Goal: Find specific page/section

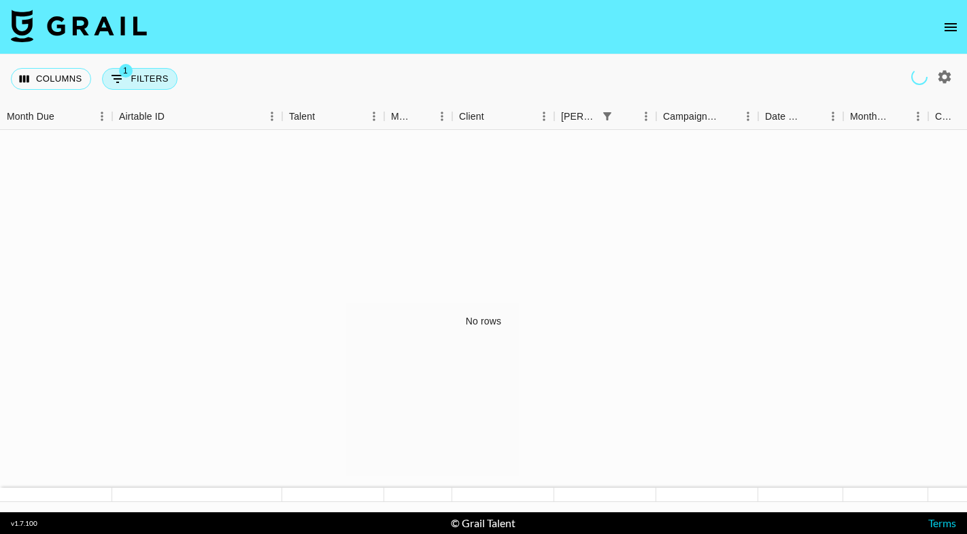
click at [165, 76] on button "1 Filters" at bounding box center [140, 79] width 76 height 22
select select "bookerId"
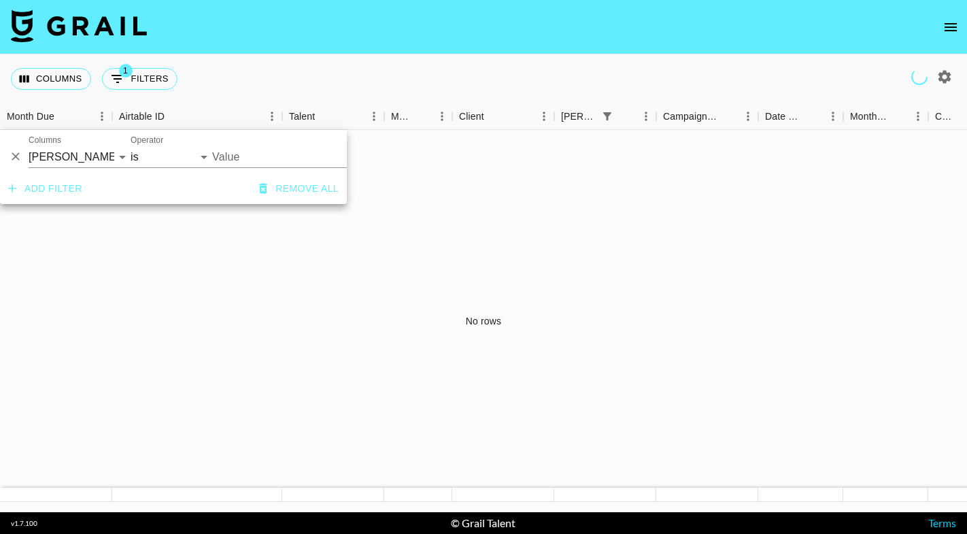
click at [940, 71] on icon "button" at bounding box center [945, 77] width 16 height 16
select select "[DATE]"
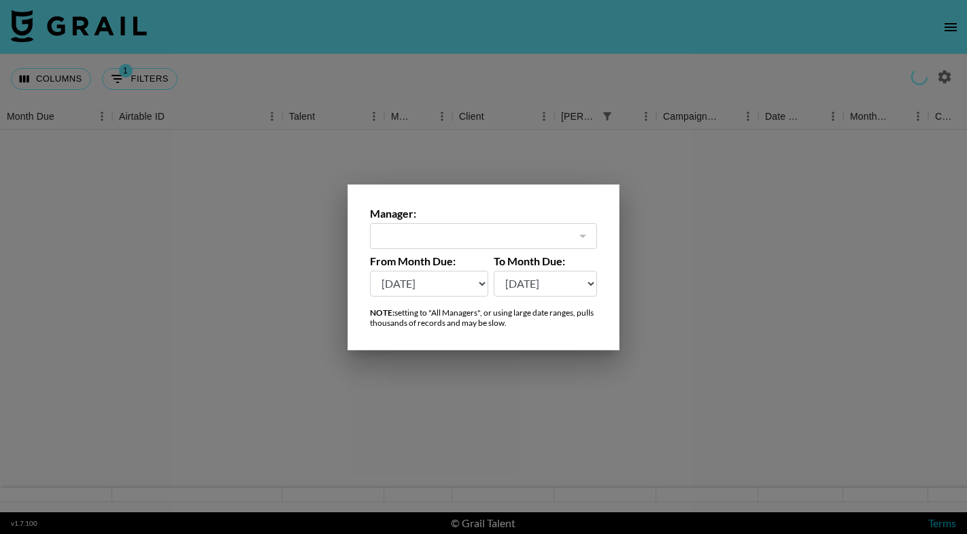
click at [584, 236] on div at bounding box center [583, 236] width 18 height 19
click at [439, 247] on div "​" at bounding box center [483, 236] width 227 height 26
click at [105, 27] on div at bounding box center [483, 267] width 967 height 534
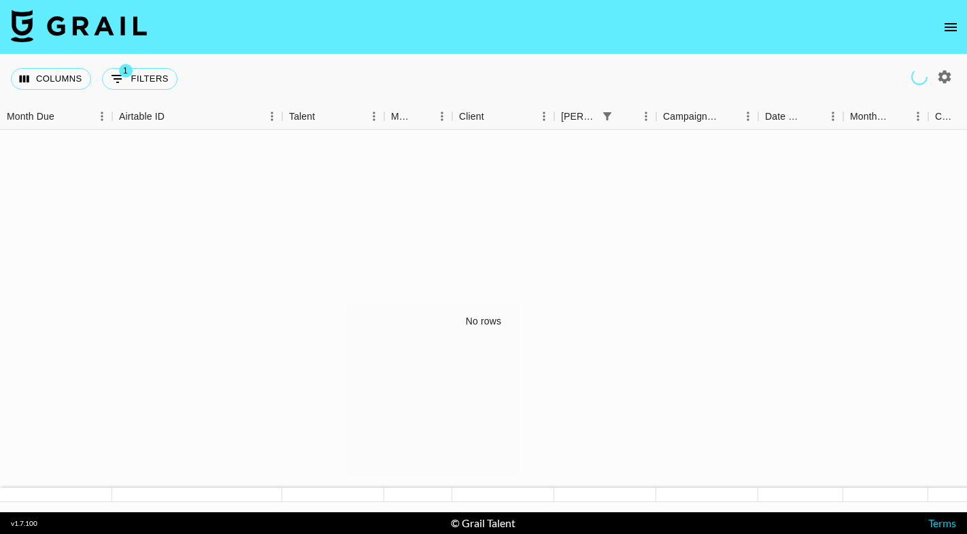
click at [105, 27] on img at bounding box center [79, 26] width 136 height 33
